Goal: Check status: Check status

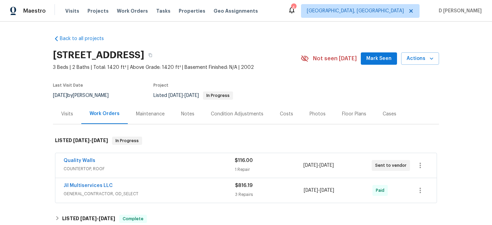
scroll to position [17, 0]
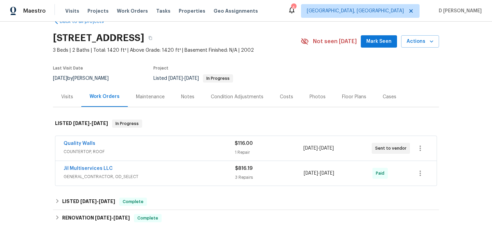
click at [107, 153] on span "COUNTERTOP, ROOF" at bounding box center [149, 151] width 171 height 7
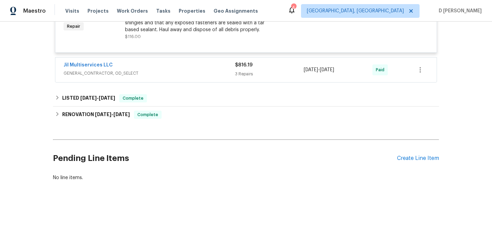
scroll to position [203, 0]
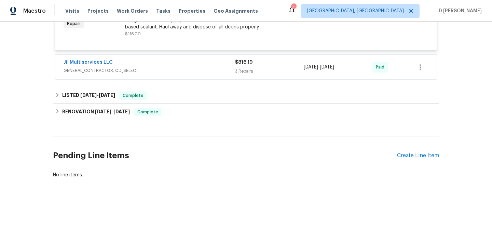
click at [133, 75] on div "Jil Multiservices LLC GENERAL_CONTRACTOR, OD_SELECT" at bounding box center [150, 67] width 172 height 16
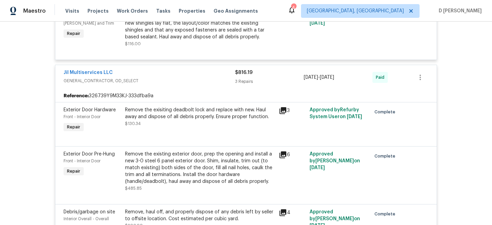
scroll to position [191, 0]
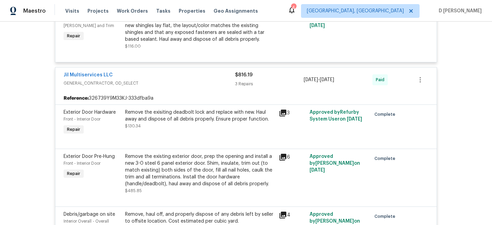
click at [118, 83] on span "GENERAL_CONTRACTOR, OD_SELECT" at bounding box center [150, 83] width 172 height 7
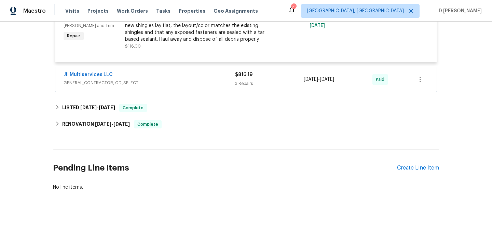
scroll to position [0, 0]
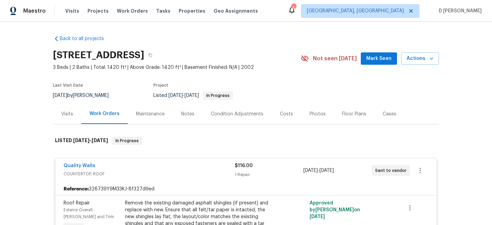
click at [64, 116] on div "Visits" at bounding box center [67, 113] width 12 height 7
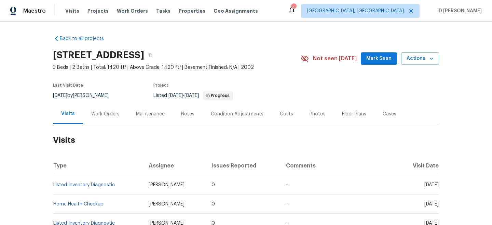
scroll to position [51, 0]
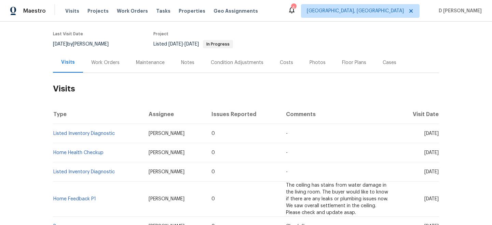
drag, startPoint x: 412, startPoint y: 133, endPoint x: 426, endPoint y: 133, distance: 14.0
click at [426, 133] on span "[DATE]" at bounding box center [432, 133] width 14 height 5
copy span "[DATE]"
